Goal: Task Accomplishment & Management: Manage account settings

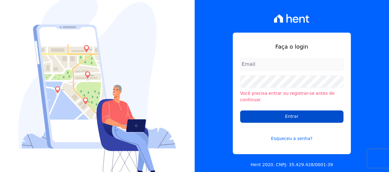
type input "[PERSON_NAME][EMAIL_ADDRESS][DOMAIN_NAME]"
click at [289, 115] on input "Entrar" at bounding box center [291, 116] width 103 height 12
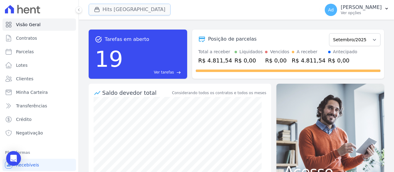
click at [125, 11] on button "Hits Vila Santa Catarina" at bounding box center [130, 10] width 82 height 12
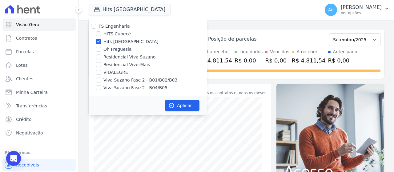
click at [117, 41] on label "Hits Vila Santa Catarina" at bounding box center [130, 41] width 55 height 6
click at [101, 41] on input "Hits Vila Santa Catarina" at bounding box center [98, 41] width 5 height 5
checkbox input "false"
click at [119, 72] on label "VIDALEGRE" at bounding box center [115, 72] width 25 height 6
click at [101, 72] on input "VIDALEGRE" at bounding box center [98, 72] width 5 height 5
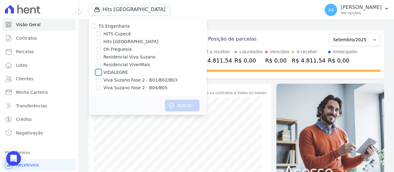
checkbox input "true"
click at [170, 104] on icon "button" at bounding box center [171, 105] width 6 height 6
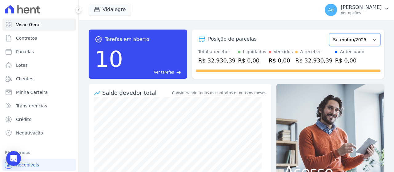
click at [363, 41] on select "Junho/2025 Julho/2025 Agosto/2025 Setembro/2025 Outubro/2025 Novembro/2025 Deze…" at bounding box center [354, 39] width 51 height 13
select select "08/2025"
click at [329, 33] on select "Junho/2025 Julho/2025 Agosto/2025 Setembro/2025 Outubro/2025 Novembro/2025 Deze…" at bounding box center [354, 39] width 51 height 13
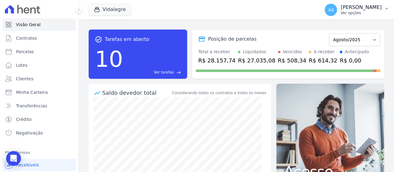
click at [392, 7] on button "Ad Andrea de Almeida Finelli Ver opções" at bounding box center [356, 9] width 74 height 17
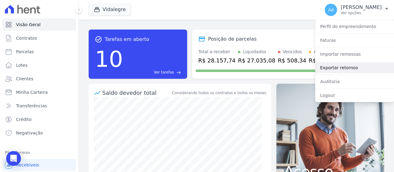
click at [347, 69] on link "Exportar retornos" at bounding box center [354, 67] width 79 height 11
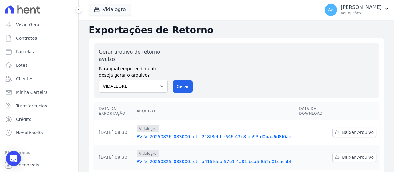
click at [179, 54] on div "Gerar arquivo de retorno avulso Para qual empreendimento deseja gerar o arquivo…" at bounding box center [236, 70] width 275 height 44
click at [185, 88] on button "Gerar" at bounding box center [182, 86] width 20 height 12
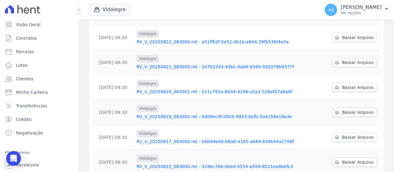
scroll to position [250, 0]
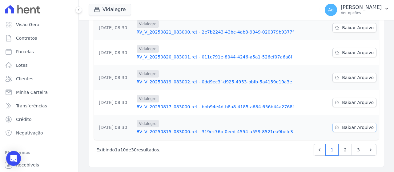
click at [343, 129] on span "Baixar Arquivo" at bounding box center [358, 127] width 32 height 6
click at [295, 16] on div "Vidalegre TS Engenharia HITS Cupecê Hits Vila Santa Catarina Oh Freguesia Resid…" at bounding box center [203, 10] width 228 height 20
click at [351, 107] on link "Baixar Arquivo" at bounding box center [354, 102] width 44 height 9
click at [351, 78] on span "Baixar Arquivo" at bounding box center [358, 77] width 32 height 6
click at [350, 54] on span "Baixar Arquivo" at bounding box center [358, 53] width 32 height 6
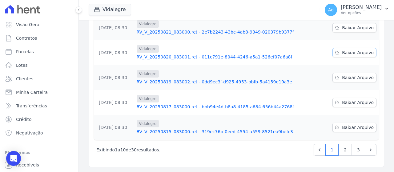
scroll to position [168, 0]
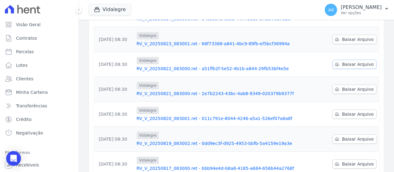
click at [349, 62] on span "Baixar Arquivo" at bounding box center [358, 64] width 32 height 6
click at [338, 43] on link "Baixar Arquivo" at bounding box center [354, 39] width 44 height 9
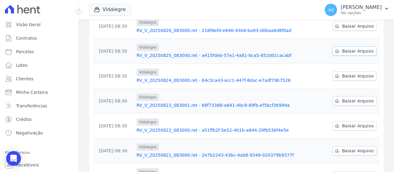
click at [342, 55] on link "Baixar Arquivo" at bounding box center [354, 50] width 44 height 9
click at [324, 34] on td at bounding box center [313, 26] width 34 height 25
click at [336, 28] on icon at bounding box center [336, 26] width 5 height 5
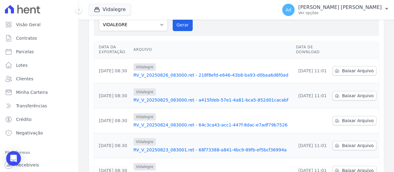
scroll to position [92, 0]
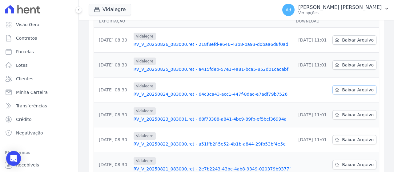
click at [332, 87] on link "Baixar Arquivo" at bounding box center [354, 89] width 44 height 9
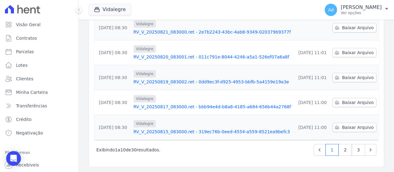
scroll to position [168, 0]
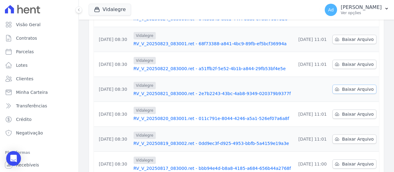
click at [338, 86] on link "Baixar Arquivo" at bounding box center [354, 89] width 44 height 9
click at [383, 72] on div "Data da Exportação Arquivo Data de Download 26/08/2025, 08:30 Vidalegre RV_V_20…" at bounding box center [236, 67] width 304 height 271
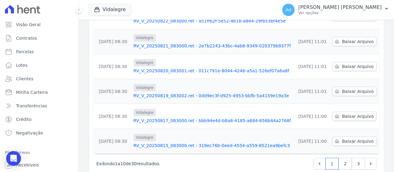
scroll to position [229, 0]
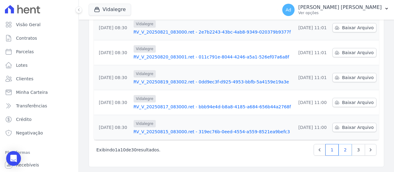
click at [339, 145] on link "2" at bounding box center [344, 150] width 13 height 12
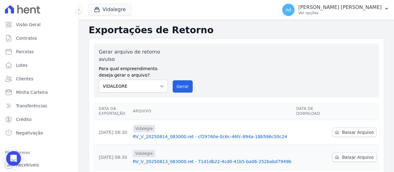
scroll to position [92, 0]
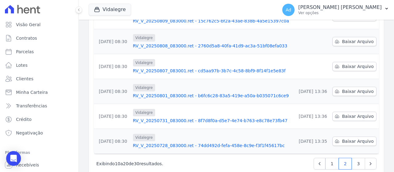
scroll to position [229, 0]
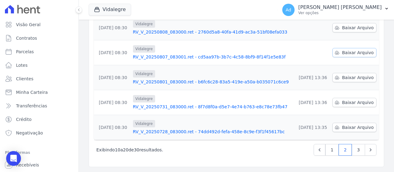
click at [344, 53] on span "Baixar Arquivo" at bounding box center [358, 53] width 32 height 6
click at [197, 5] on div "Vidalegre TS Engenharia HITS Cupecê Hits Vila Santa Catarina Oh Freguesia Resid…" at bounding box center [182, 10] width 186 height 20
click at [345, 30] on span "Baixar Arquivo" at bounding box center [358, 28] width 32 height 6
click at [237, 14] on div "Vidalegre TS Engenharia HITS Cupecê Hits Vila Santa Catarina Oh Freguesia Resid…" at bounding box center [182, 10] width 186 height 20
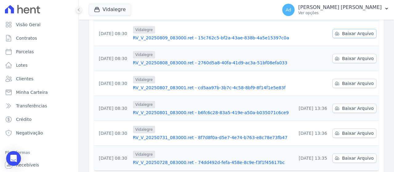
click at [349, 37] on link "Baixar Arquivo" at bounding box center [354, 33] width 44 height 9
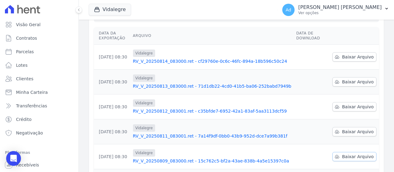
scroll to position [137, 0]
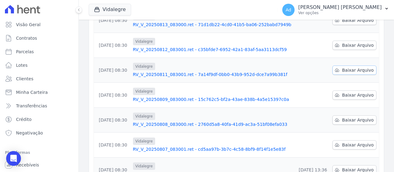
click at [347, 66] on link "Baixar Arquivo" at bounding box center [354, 69] width 44 height 9
click at [351, 44] on span "Baixar Arquivo" at bounding box center [358, 45] width 32 height 6
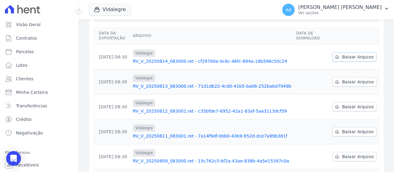
click at [354, 56] on span "Baixar Arquivo" at bounding box center [358, 57] width 32 height 6
click at [184, 34] on th "Arquivo" at bounding box center [211, 36] width 163 height 18
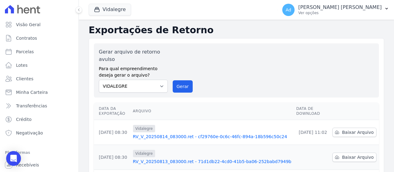
scroll to position [92, 0]
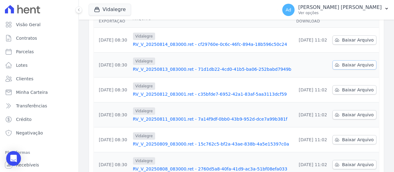
click at [349, 64] on span "Baixar Arquivo" at bounding box center [358, 65] width 32 height 6
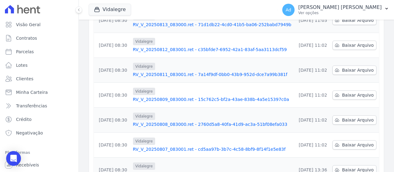
scroll to position [75, 0]
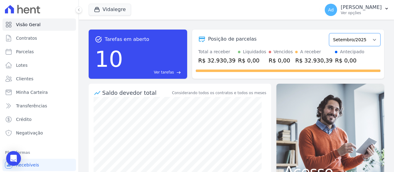
click at [347, 41] on select "Junho/2025 Julho/2025 Agosto/2025 Setembro/2025 Outubro/2025 Novembro/2025 Deze…" at bounding box center [354, 39] width 51 height 13
select select "08/2025"
click at [329, 33] on select "Junho/2025 Julho/2025 Agosto/2025 Setembro/2025 Outubro/2025 Novembro/2025 Deze…" at bounding box center [354, 39] width 51 height 13
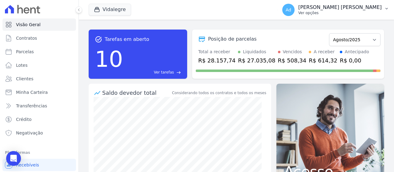
click at [365, 16] on div "Ad [PERSON_NAME] [PERSON_NAME] Ver opções" at bounding box center [331, 10] width 99 height 12
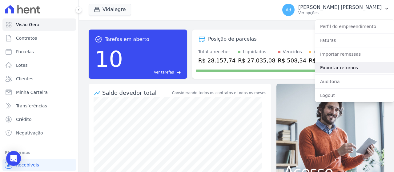
click at [345, 68] on link "Exportar retornos" at bounding box center [354, 67] width 79 height 11
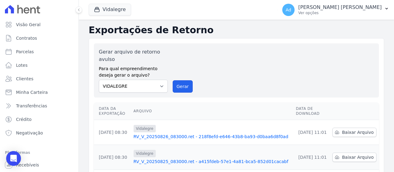
drag, startPoint x: 180, startPoint y: 82, endPoint x: 224, endPoint y: 46, distance: 57.4
click at [179, 83] on button "Gerar" at bounding box center [182, 86] width 20 height 12
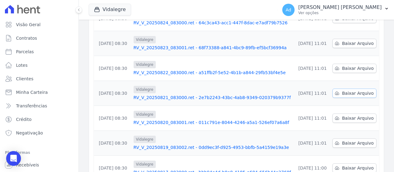
scroll to position [246, 0]
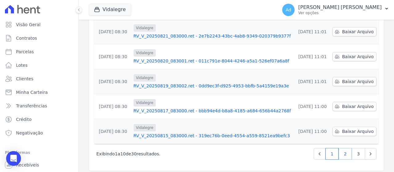
click at [341, 155] on link "2" at bounding box center [344, 154] width 13 height 12
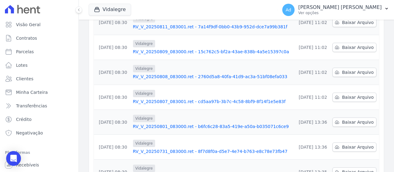
scroll to position [229, 0]
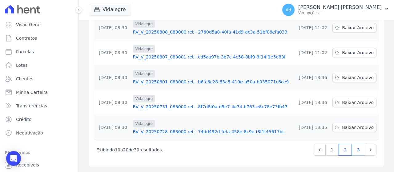
click at [352, 150] on link "3" at bounding box center [357, 150] width 13 height 12
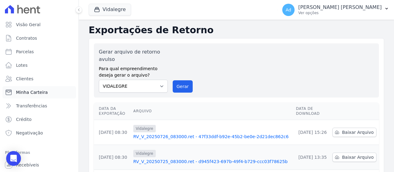
click at [40, 94] on span "Minha Carteira" at bounding box center [32, 92] width 32 height 6
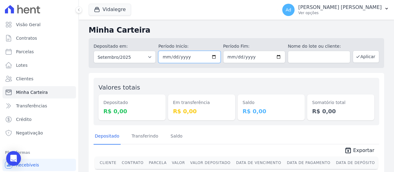
click at [181, 57] on input "2025-09-01" at bounding box center [189, 57] width 62 height 12
click at [165, 57] on input "2025-09-01" at bounding box center [189, 57] width 62 height 12
type input "2025-09-03"
type input "[DATE]"
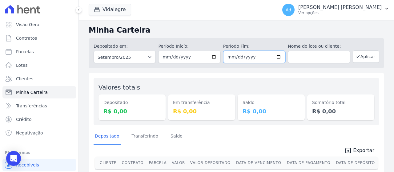
click at [228, 57] on input "2025-09-30" at bounding box center [254, 57] width 62 height 12
type input "[DATE]"
click at [363, 60] on button "Aplicar" at bounding box center [365, 56] width 26 height 12
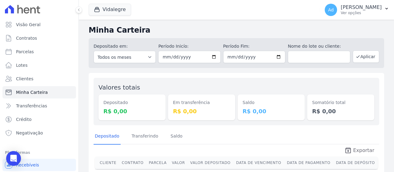
click at [345, 151] on icon "unarchive" at bounding box center [347, 150] width 7 height 7
click at [172, 37] on div "Depositado em: Todos os meses Junho/2025 Julho/2025 Agosto/2025 Setembro/2025 O…" at bounding box center [236, 52] width 295 height 32
click at [163, 56] on input "[DATE]" at bounding box center [189, 57] width 62 height 12
type input "[DATE]"
click at [366, 53] on button "Aplicar" at bounding box center [365, 56] width 26 height 12
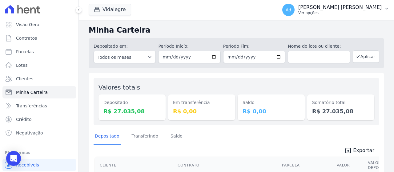
click at [365, 10] on p "[PERSON_NAME] [PERSON_NAME]" at bounding box center [339, 7] width 83 height 6
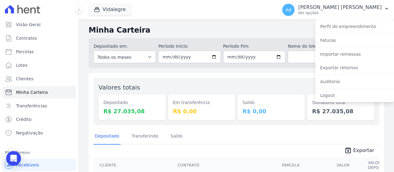
click at [279, 93] on div "Saldo R$ 0,00" at bounding box center [270, 102] width 67 height 38
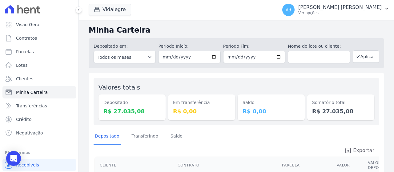
click at [355, 149] on span "Exportar" at bounding box center [363, 150] width 21 height 7
click at [106, 7] on button "Vidalegre" at bounding box center [110, 10] width 42 height 12
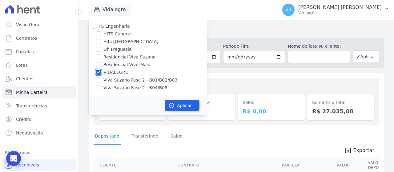
click at [100, 72] on input "VIDALEGRE" at bounding box center [98, 72] width 5 height 5
checkbox input "false"
click at [108, 41] on label "Hits [GEOGRAPHIC_DATA]" at bounding box center [130, 41] width 55 height 6
click at [101, 41] on input "Hits [GEOGRAPHIC_DATA]" at bounding box center [98, 41] width 5 height 5
checkbox input "true"
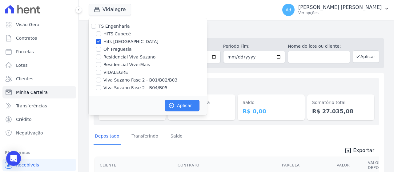
click at [191, 108] on button "Aplicar" at bounding box center [182, 106] width 34 height 12
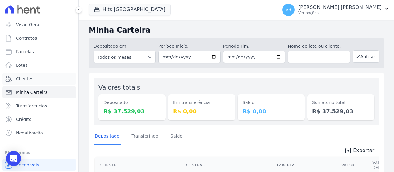
click at [34, 80] on link "Clientes" at bounding box center [38, 79] width 73 height 12
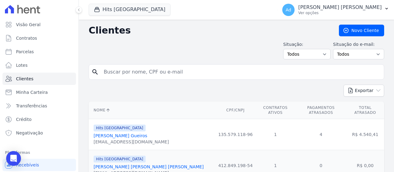
click at [178, 74] on input "search" at bounding box center [240, 72] width 281 height 12
type input "505"
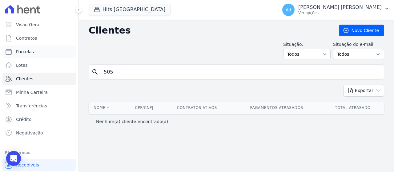
click at [37, 51] on link "Parcelas" at bounding box center [38, 52] width 73 height 12
select select
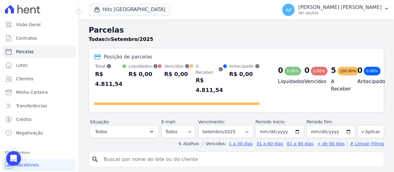
click at [139, 153] on input "search" at bounding box center [240, 159] width 281 height 12
type input "505"
select select
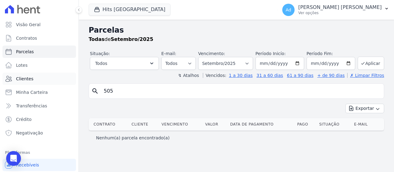
click at [36, 80] on link "Clientes" at bounding box center [38, 79] width 73 height 12
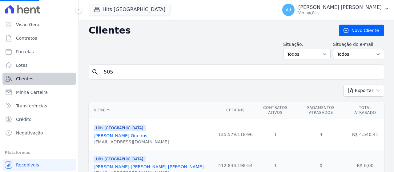
drag, startPoint x: 125, startPoint y: 66, endPoint x: 39, endPoint y: 74, distance: 86.5
click at [39, 74] on div "Visão Geral Contratos [GEOGRAPHIC_DATA] Lotes Clientes Minha Carteira Transferê…" at bounding box center [197, 86] width 394 height 172
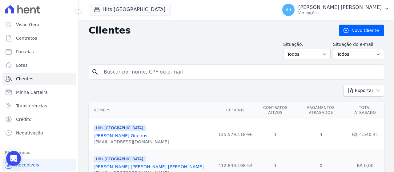
click at [151, 70] on input "search" at bounding box center [240, 72] width 281 height 12
type input "[PERSON_NAME]"
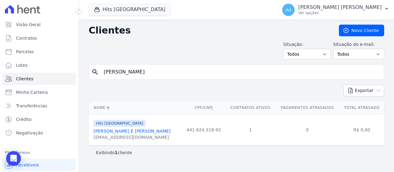
click at [113, 130] on link "[PERSON_NAME] E [PERSON_NAME]" at bounding box center [131, 131] width 77 height 5
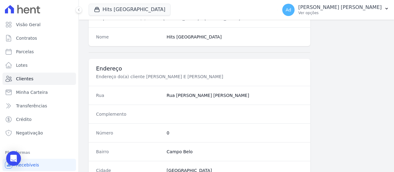
scroll to position [408, 0]
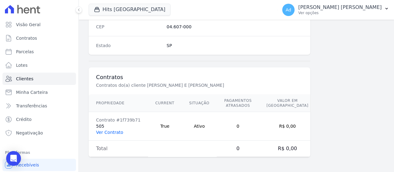
click at [109, 131] on link "Ver Contrato" at bounding box center [109, 132] width 27 height 5
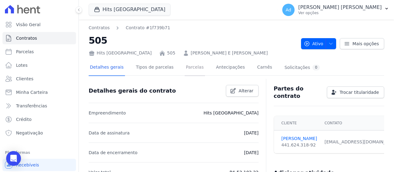
click at [187, 65] on link "Parcelas" at bounding box center [194, 68] width 20 height 16
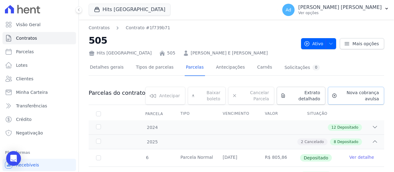
click at [344, 94] on span "Nova cobrança avulsa" at bounding box center [358, 95] width 39 height 12
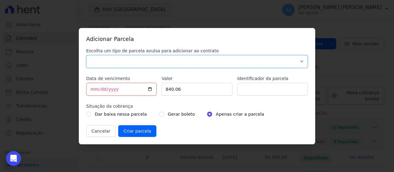
click at [177, 61] on select "Parcela Normal Sinal Caução Intercalada Chaves Pré Chaves Pós Chaves Taxas Quit…" at bounding box center [196, 61] width 221 height 13
select select "standard"
click at [86, 55] on select "Parcela Normal Sinal Caução Intercalada Chaves Pré Chaves Pós Chaves Taxas Quit…" at bounding box center [196, 61] width 221 height 13
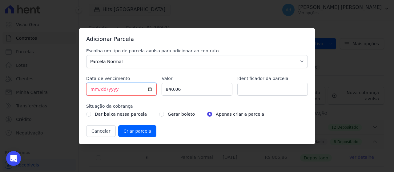
click at [93, 89] on input "[DATE]" at bounding box center [121, 89] width 70 height 13
type input "[DATE]"
drag, startPoint x: 194, startPoint y: 89, endPoint x: 142, endPoint y: 87, distance: 52.0
click at [142, 87] on div "Escolha um tipo de parcela avulsa para adicionar ao contrato Parcela Normal Sin…" at bounding box center [196, 92] width 221 height 89
type input "841.53"
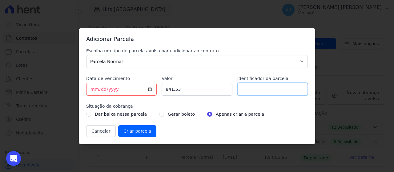
drag, startPoint x: 244, startPoint y: 89, endPoint x: 220, endPoint y: 83, distance: 25.2
click at [244, 89] on input "Identificador da parcela" at bounding box center [272, 89] width 70 height 13
type input "09/2025"
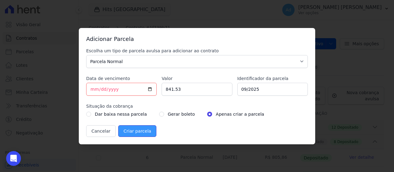
click at [145, 131] on input "Criar parcela" at bounding box center [137, 131] width 38 height 12
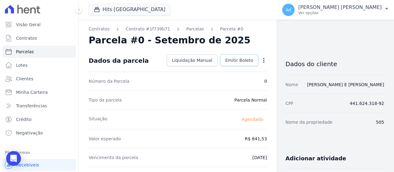
click at [237, 61] on span "Emitir Boleto" at bounding box center [239, 60] width 28 height 6
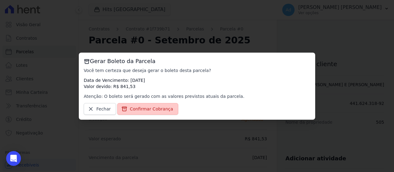
click at [153, 109] on span "Confirmar Cobrança" at bounding box center [151, 109] width 43 height 6
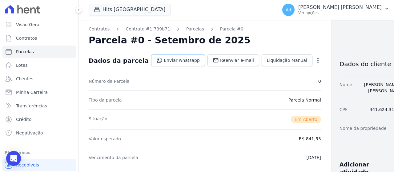
click at [180, 57] on link "Enviar whatsapp" at bounding box center [178, 60] width 54 height 12
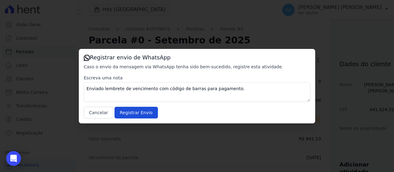
click at [223, 22] on div "Registrar envio de WhatsApp Caso o envio da mensagem via WhatsApp tenha sido be…" at bounding box center [197, 86] width 394 height 172
click at [97, 110] on button "Cancelar" at bounding box center [99, 113] width 30 height 12
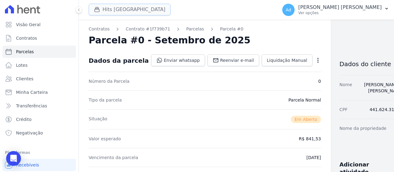
click at [129, 8] on button "Hits [GEOGRAPHIC_DATA]" at bounding box center [130, 10] width 82 height 12
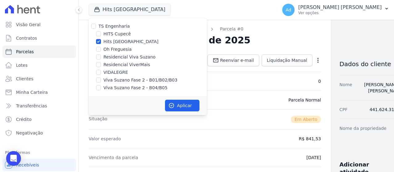
click at [116, 41] on label "Hits [GEOGRAPHIC_DATA]" at bounding box center [130, 41] width 55 height 6
click at [101, 41] on input "Hits [GEOGRAPHIC_DATA]" at bounding box center [98, 41] width 5 height 5
checkbox input "false"
click at [115, 50] on label "Oh Freguesia" at bounding box center [117, 49] width 28 height 6
click at [101, 50] on input "Oh Freguesia" at bounding box center [98, 49] width 5 height 5
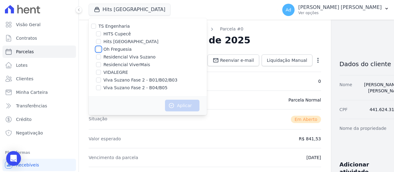
checkbox input "true"
click at [170, 101] on button "Aplicar" at bounding box center [182, 106] width 34 height 12
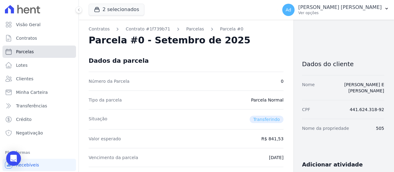
click at [48, 55] on link "Parcelas" at bounding box center [38, 52] width 73 height 12
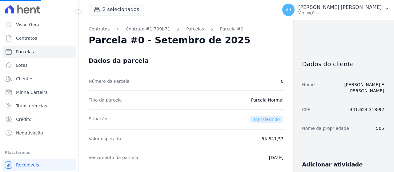
select select
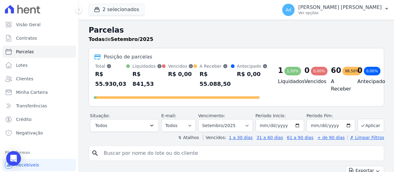
click at [139, 152] on input "search" at bounding box center [240, 153] width 281 height 12
type input "122"
select select
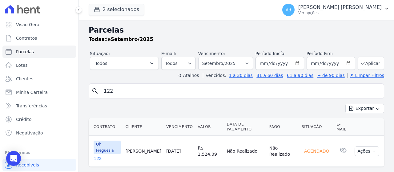
scroll to position [2, 0]
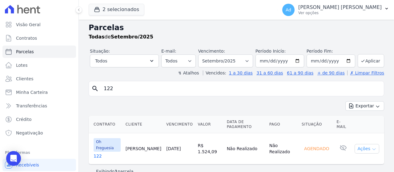
click at [364, 144] on button "Ações" at bounding box center [366, 149] width 25 height 10
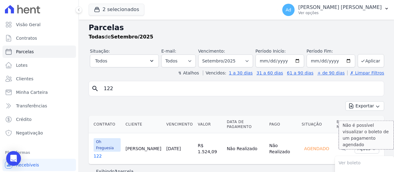
scroll to position [38, 0]
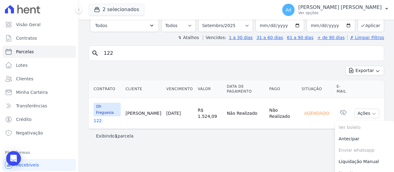
click at [258, 133] on div "Exibindo 1 parcela" at bounding box center [236, 136] width 280 height 6
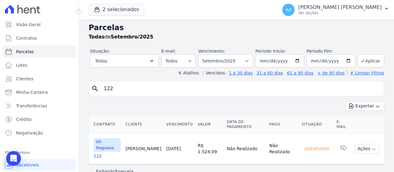
click at [98, 153] on link "122" at bounding box center [106, 156] width 27 height 6
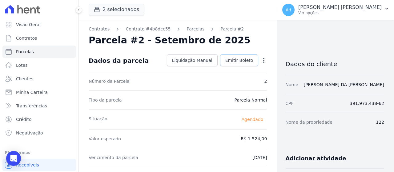
click at [232, 59] on span "Emitir Boleto" at bounding box center [239, 60] width 28 height 6
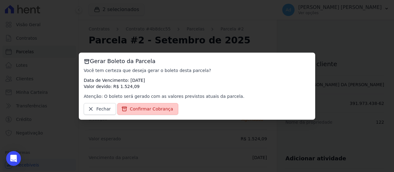
click at [150, 108] on span "Confirmar Cobrança" at bounding box center [151, 109] width 43 height 6
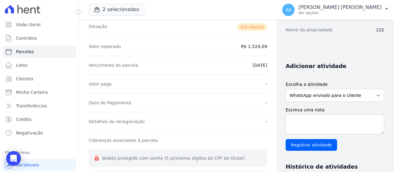
scroll to position [184, 0]
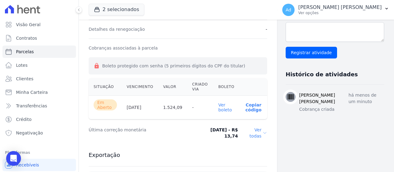
click at [250, 107] on p "Copiar código" at bounding box center [253, 107] width 18 height 10
click at [28, 82] on link "Clientes" at bounding box center [38, 79] width 73 height 12
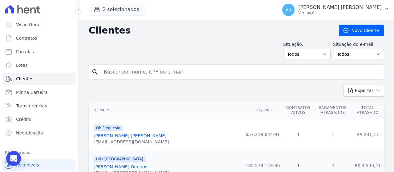
click at [153, 72] on input "search" at bounding box center [240, 72] width 281 height 12
type input "monyse"
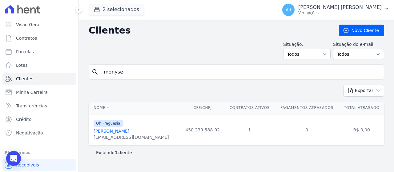
click at [123, 130] on link "[PERSON_NAME]" at bounding box center [111, 131] width 36 height 5
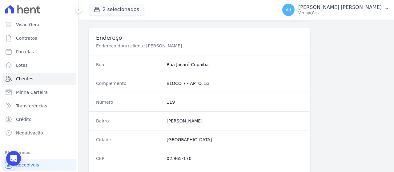
scroll to position [408, 0]
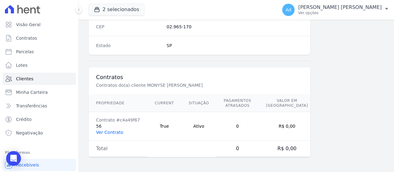
click at [101, 131] on link "Ver Contrato" at bounding box center [109, 132] width 27 height 5
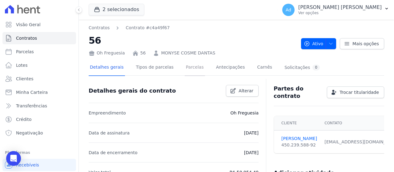
click at [187, 67] on link "Parcelas" at bounding box center [194, 68] width 20 height 16
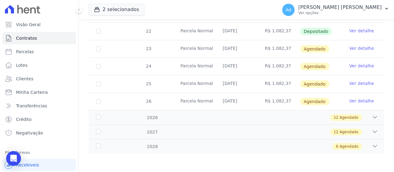
scroll to position [202, 0]
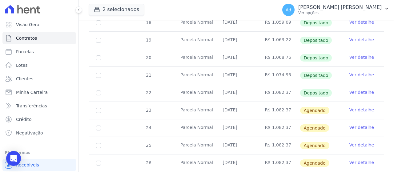
click at [355, 109] on link "Ver detalhe" at bounding box center [361, 110] width 25 height 6
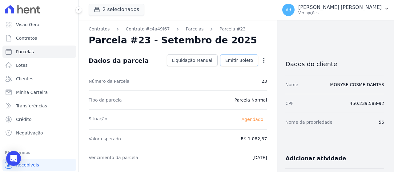
click at [229, 57] on link "Emitir Boleto" at bounding box center [239, 60] width 38 height 12
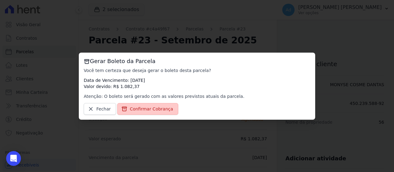
click at [145, 110] on span "Confirmar Cobrança" at bounding box center [151, 109] width 43 height 6
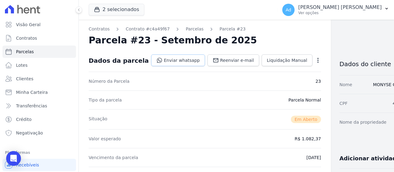
click at [160, 57] on link "Enviar whatsapp" at bounding box center [178, 60] width 54 height 12
